Goal: Task Accomplishment & Management: Manage account settings

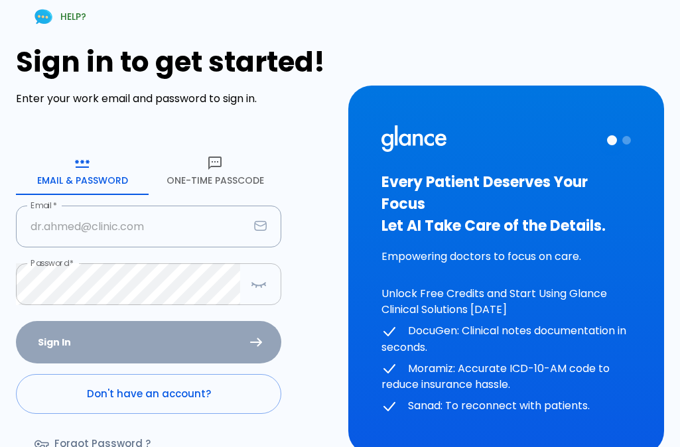
type input "hr7299657@gmail.com"
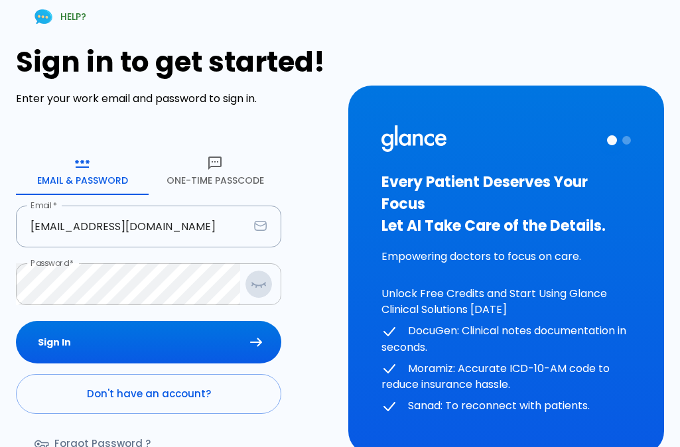
click at [265, 288] on icon "button" at bounding box center [259, 284] width 16 height 17
click at [265, 288] on icon "button" at bounding box center [258, 284] width 17 height 17
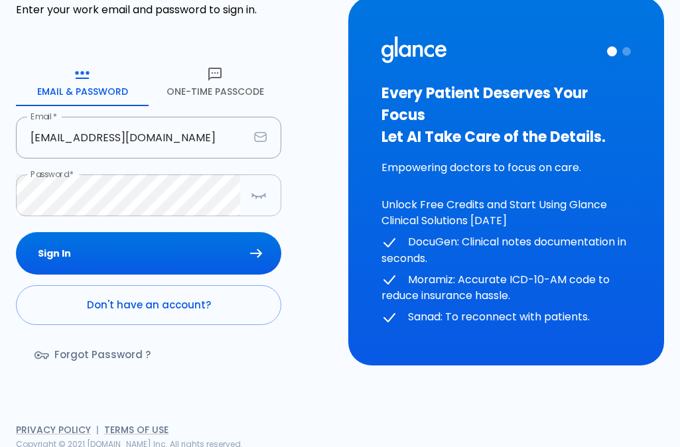
scroll to position [93, 0]
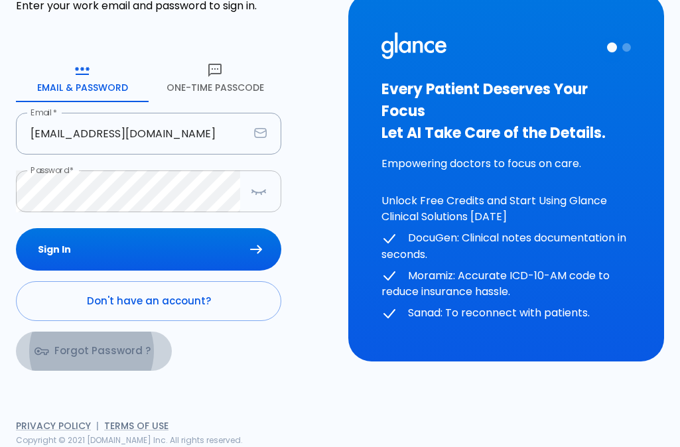
click at [106, 351] on link "Forgot Password ?" at bounding box center [94, 351] width 156 height 38
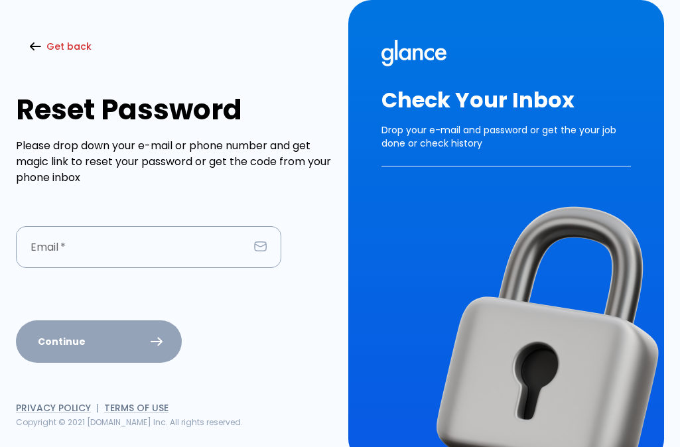
type input "hr7299657@gmail.com"
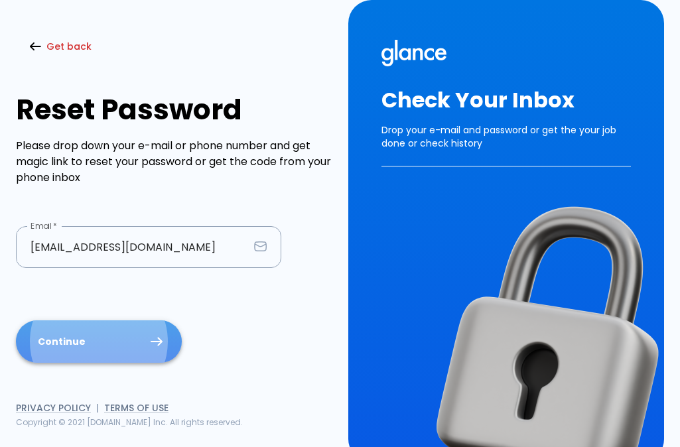
click at [100, 339] on button "Continue" at bounding box center [99, 341] width 166 height 43
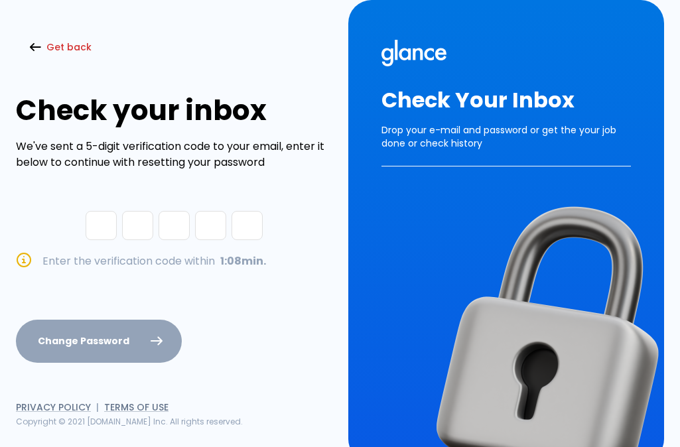
type input "1"
type input "0"
type input "3"
type input "0"
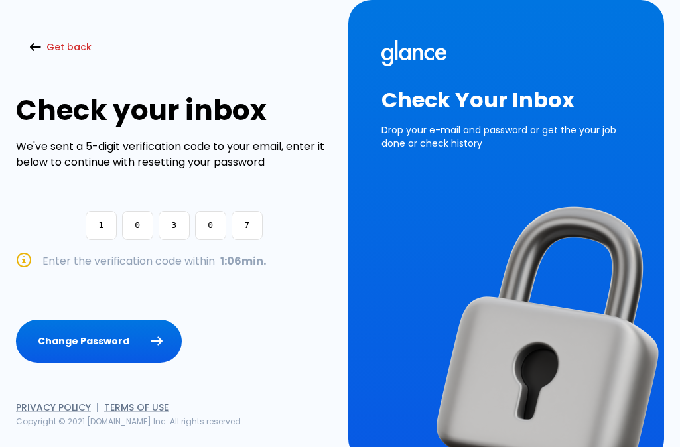
type input "7"
click at [16, 320] on button "Change Password" at bounding box center [99, 341] width 166 height 43
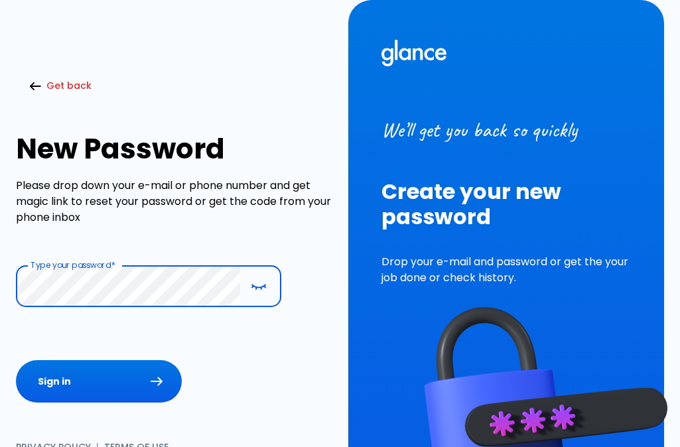
click at [16, 360] on button "Sign in" at bounding box center [99, 381] width 166 height 43
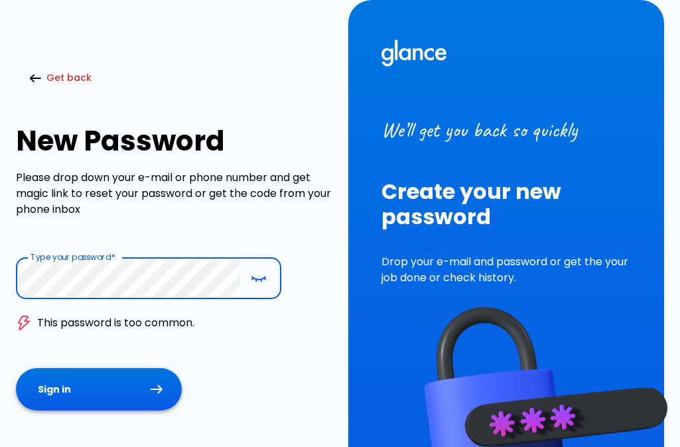
click at [16, 368] on button "Sign in" at bounding box center [99, 389] width 166 height 43
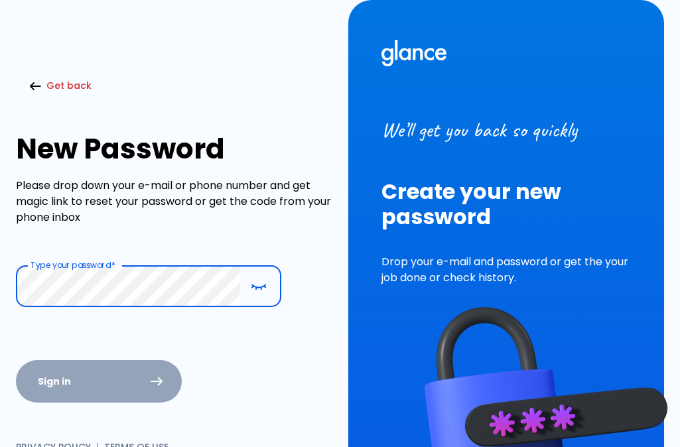
click at [115, 384] on form "Type your password   * Type your password   * Sign in" at bounding box center [174, 333] width 316 height 137
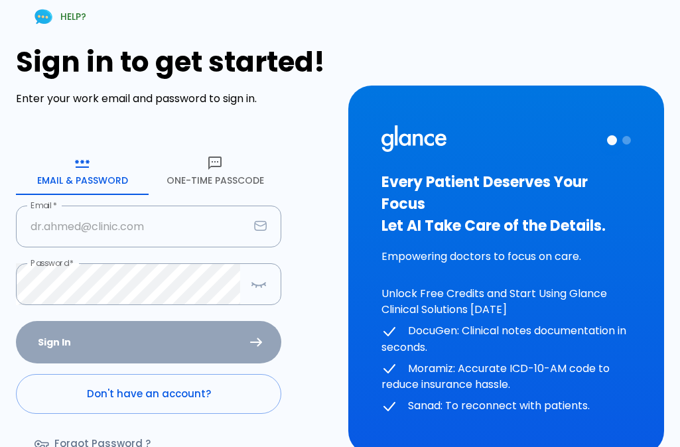
type input "[EMAIL_ADDRESS][DOMAIN_NAME]"
click at [142, 350] on div "Sign In Don't have an account? Forgot Password ?" at bounding box center [148, 397] width 265 height 153
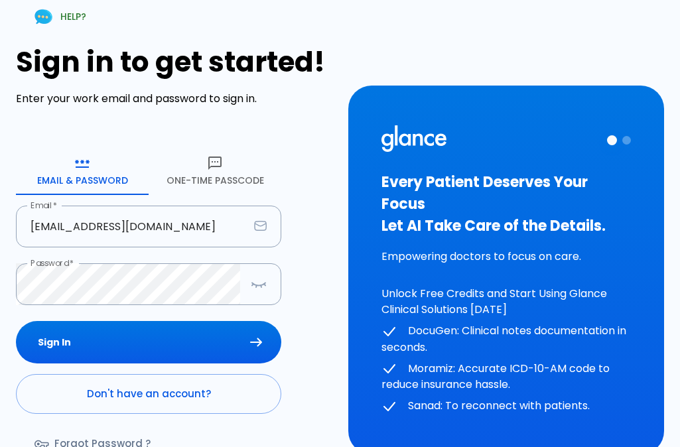
click at [142, 350] on button "Sign In" at bounding box center [148, 342] width 265 height 43
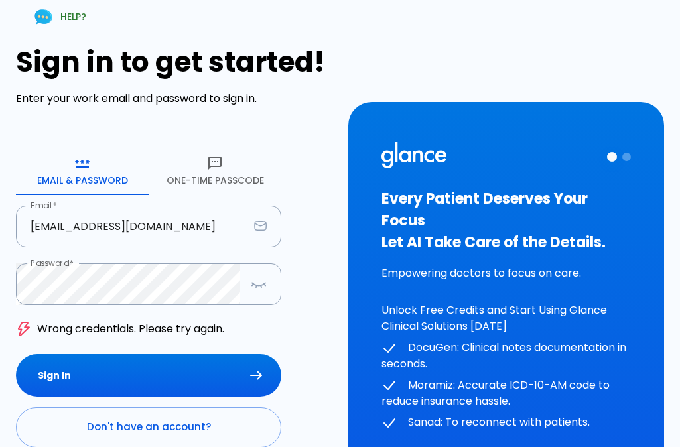
click at [142, 350] on form "Email & Password [SECURITY_DATA] Passcode Email   * [EMAIL_ADDRESS][DOMAIN_NAME…" at bounding box center [148, 327] width 265 height 360
click at [123, 336] on p "Wrong credentials. Please try again." at bounding box center [130, 329] width 187 height 16
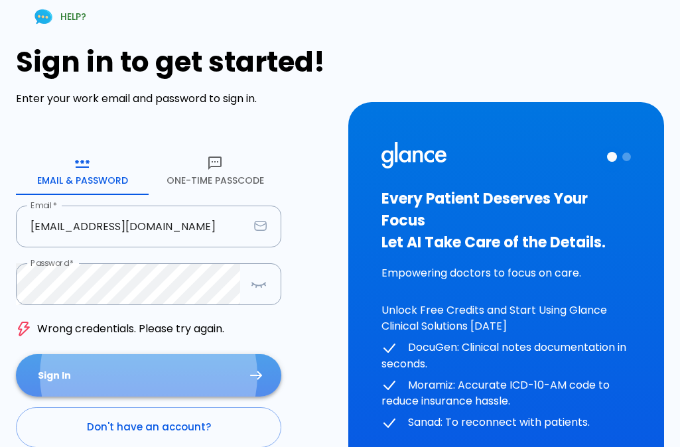
click at [137, 367] on button "Sign In" at bounding box center [148, 375] width 265 height 43
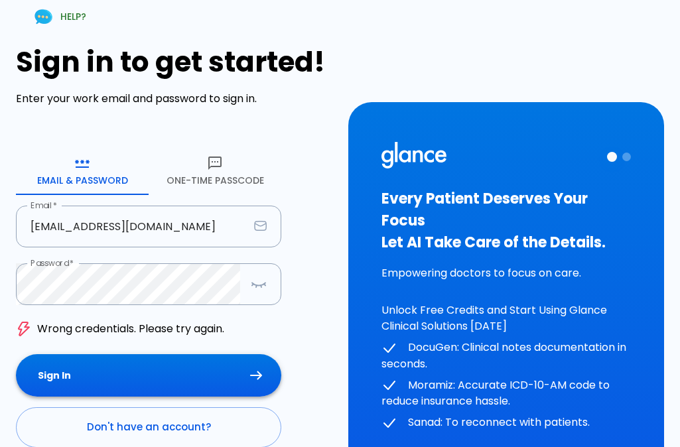
click at [131, 365] on button "Sign In" at bounding box center [148, 375] width 265 height 43
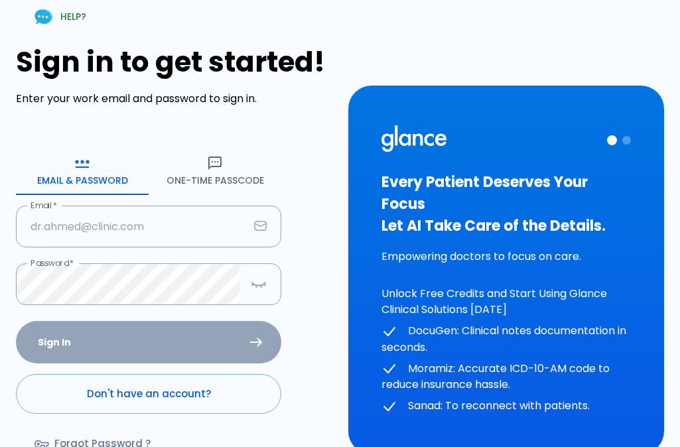
type input "[EMAIL_ADDRESS][DOMAIN_NAME]"
click at [104, 342] on div "Sign In Don't have an account? Forgot Password ?" at bounding box center [148, 397] width 265 height 153
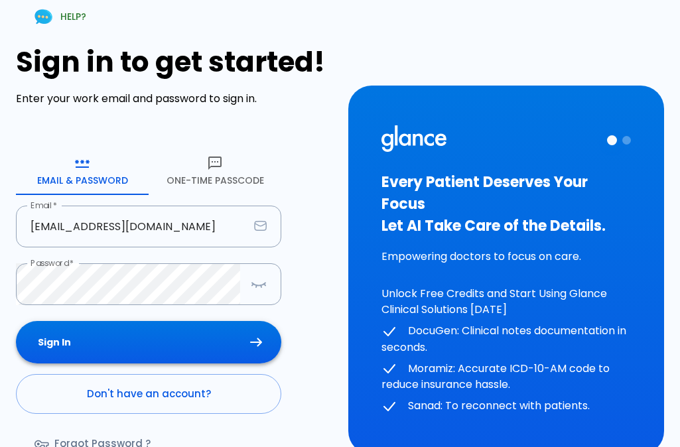
click at [103, 342] on button "Sign In" at bounding box center [148, 342] width 265 height 43
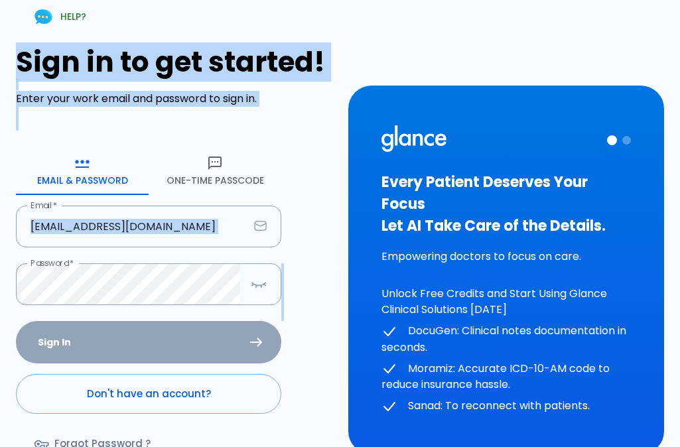
click at [103, 342] on div "Sign In Don't have an account? Forgot Password ?" at bounding box center [148, 397] width 265 height 153
